Goal: Information Seeking & Learning: Compare options

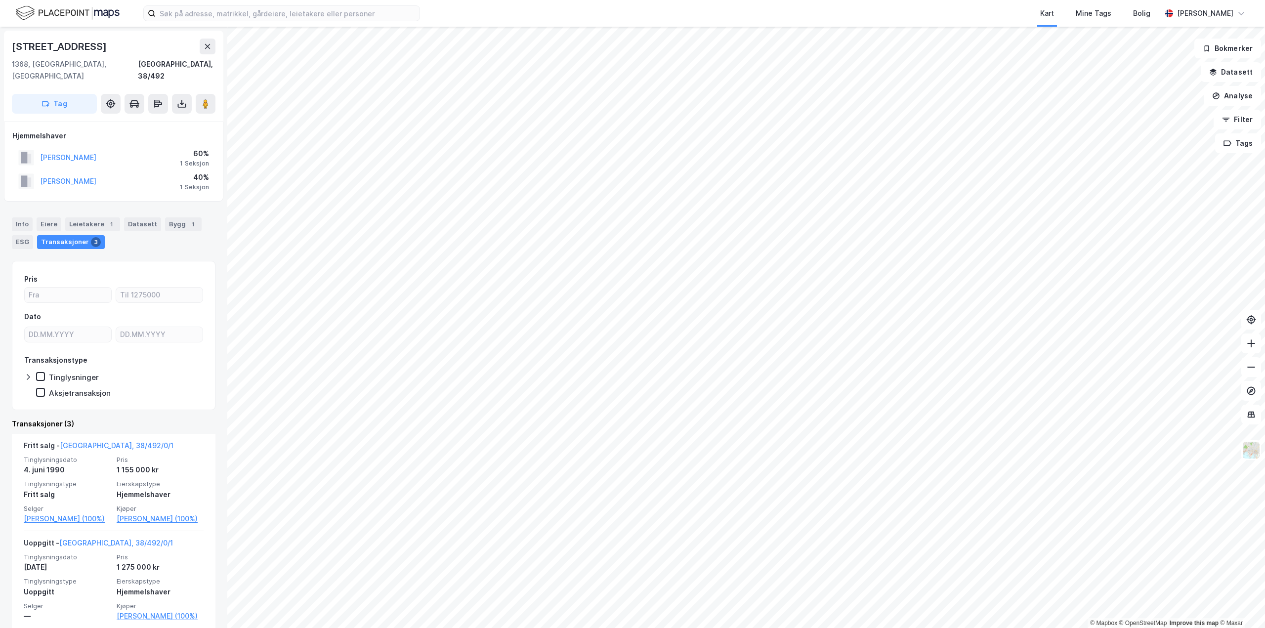
click at [798, 628] on html "Kart Mine Tags [PERSON_NAME] © Mapbox © OpenStreetMap Improve this map © [PERSO…" at bounding box center [632, 314] width 1265 height 628
